Goal: Information Seeking & Learning: Find specific page/section

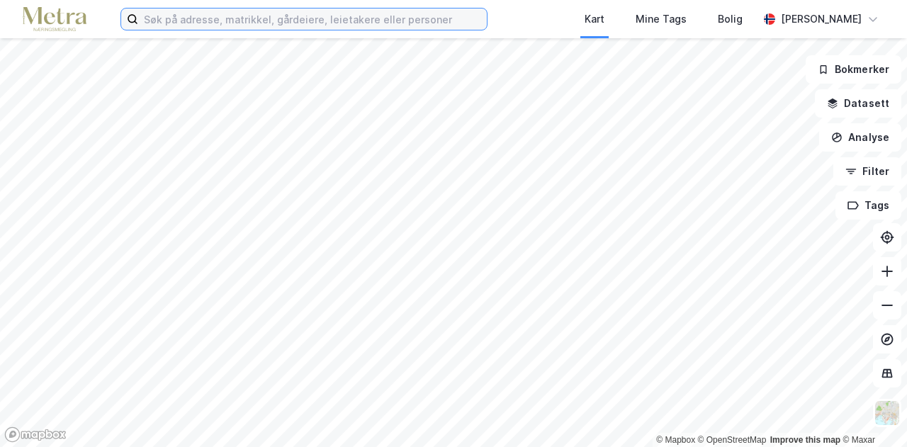
click at [274, 22] on input at bounding box center [312, 19] width 349 height 21
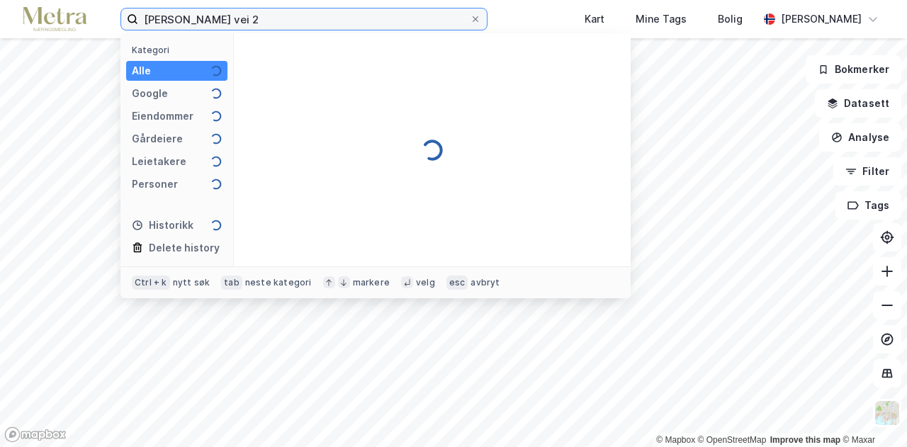
type input "[PERSON_NAME] vei 2"
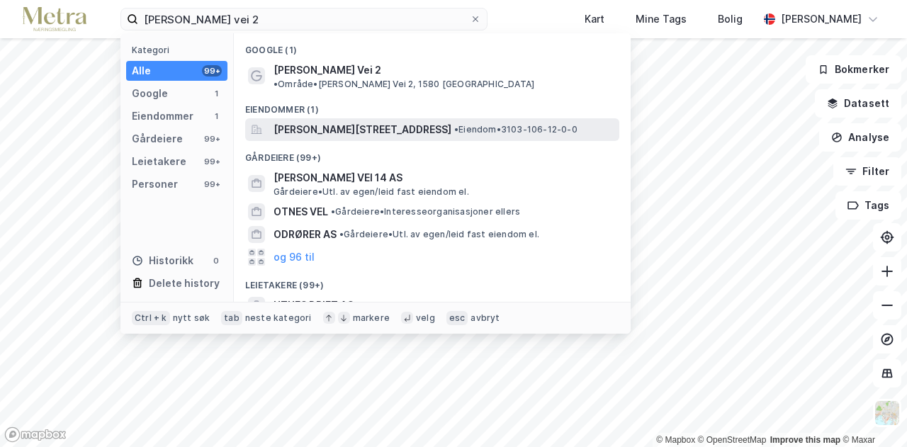
click at [326, 122] on span "[PERSON_NAME][STREET_ADDRESS]" at bounding box center [362, 129] width 178 height 17
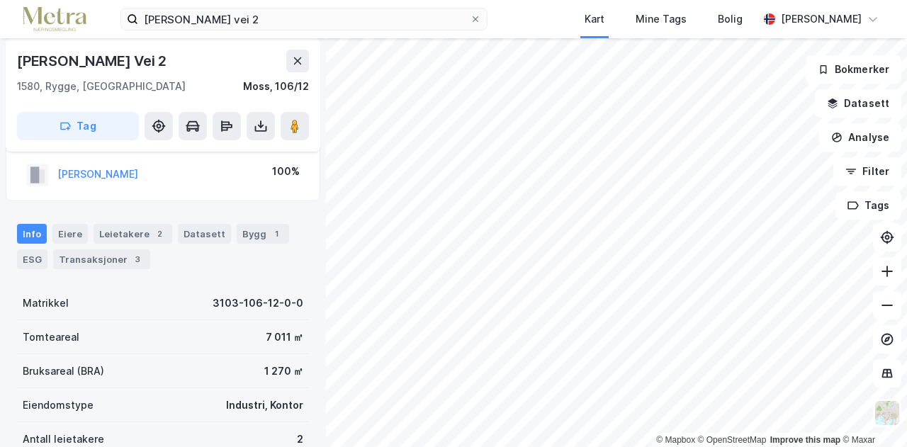
scroll to position [22, 0]
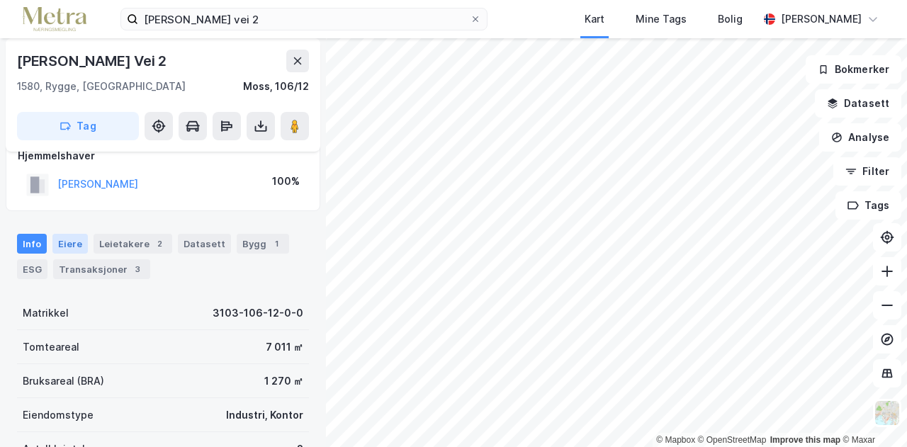
click at [67, 240] on div "Eiere" at bounding box center [69, 244] width 35 height 20
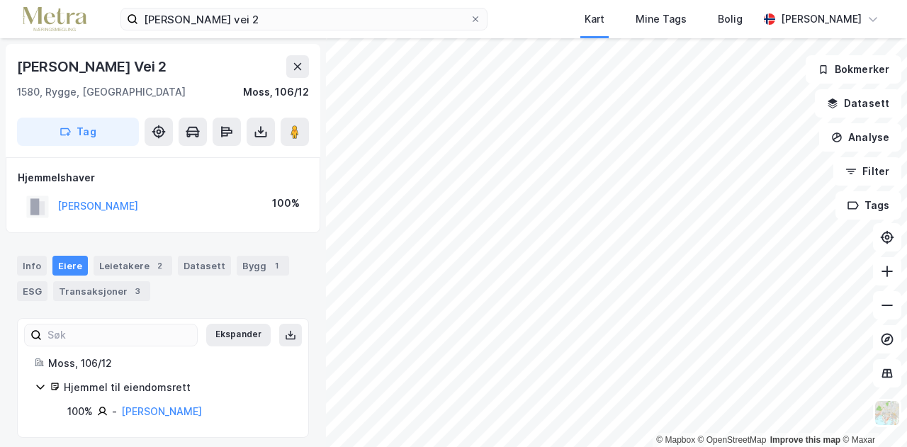
scroll to position [7, 0]
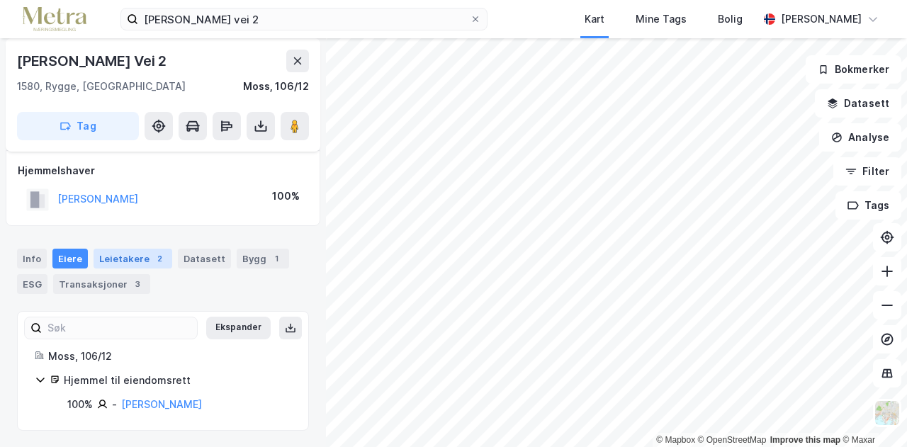
click at [136, 254] on div "Leietakere 2" at bounding box center [133, 259] width 79 height 20
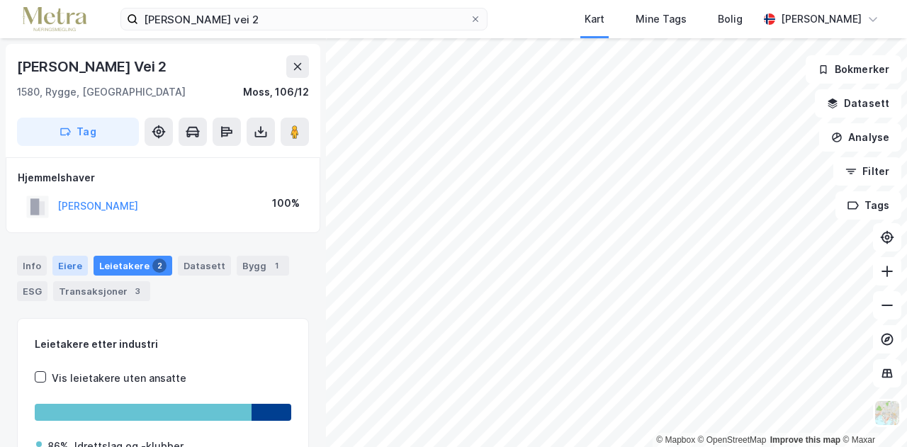
click at [67, 261] on div "Eiere" at bounding box center [69, 266] width 35 height 20
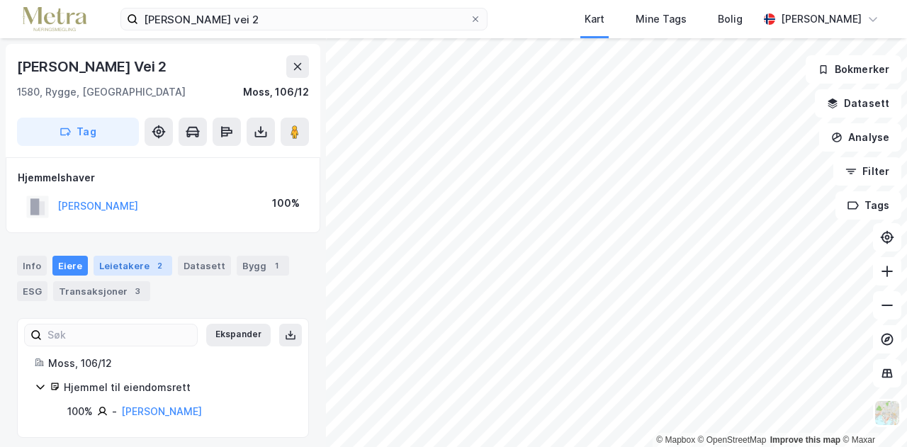
click at [130, 261] on div "Leietakere 2" at bounding box center [133, 266] width 79 height 20
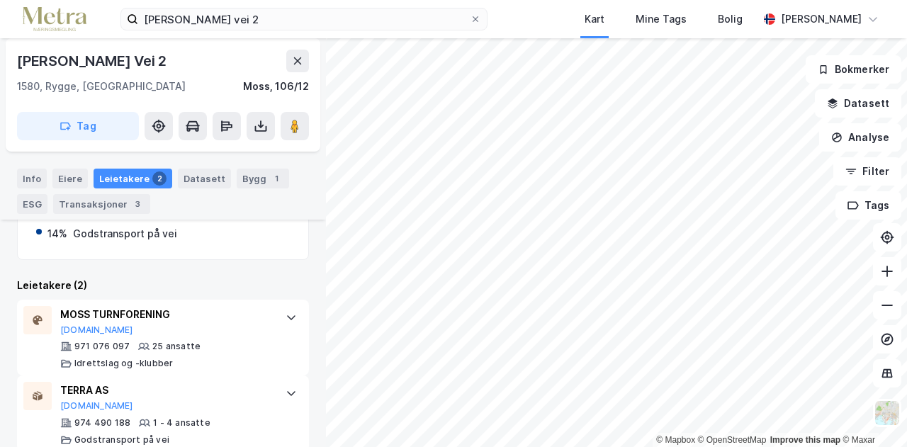
scroll to position [255, 0]
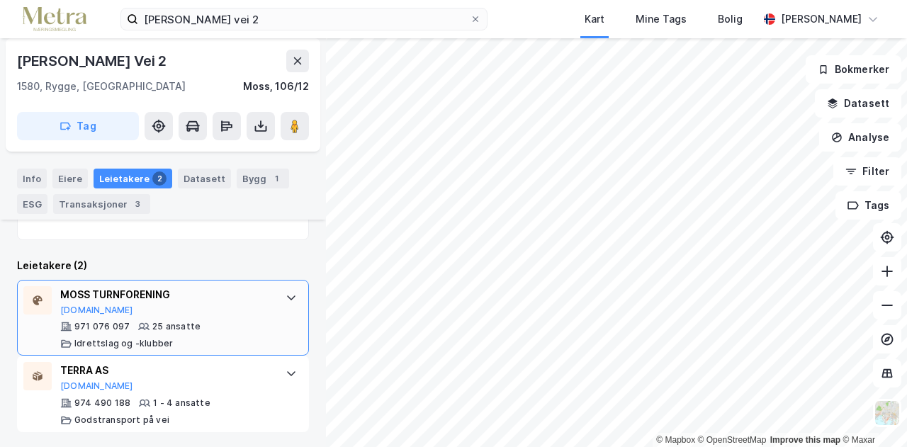
click at [286, 294] on icon at bounding box center [291, 297] width 11 height 11
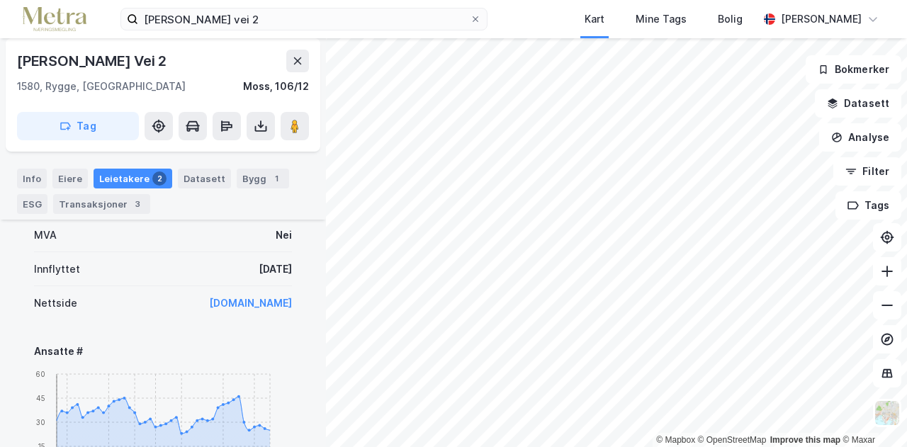
scroll to position [453, 0]
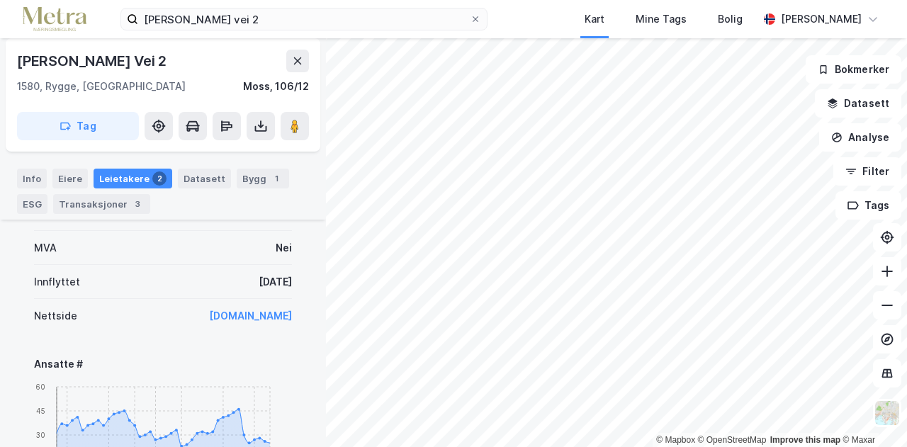
click at [233, 314] on link "[DOMAIN_NAME]" at bounding box center [250, 316] width 83 height 12
